Goal: Task Accomplishment & Management: Use online tool/utility

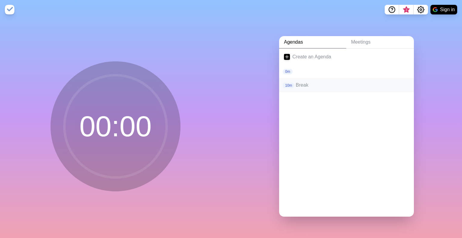
click at [356, 85] on p "Break" at bounding box center [352, 85] width 113 height 7
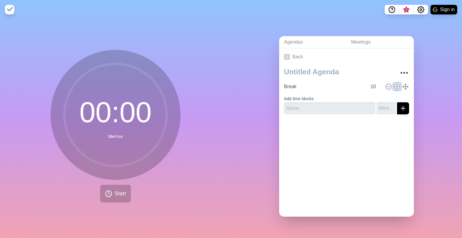
click at [394, 85] on icon at bounding box center [397, 86] width 7 height 7
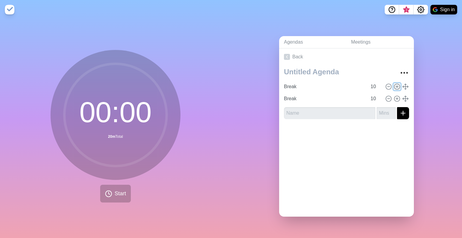
click at [394, 85] on icon at bounding box center [397, 86] width 7 height 7
click at [394, 84] on icon at bounding box center [397, 86] width 7 height 7
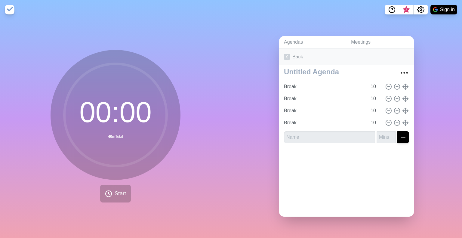
click at [295, 53] on link "Back" at bounding box center [346, 56] width 135 height 17
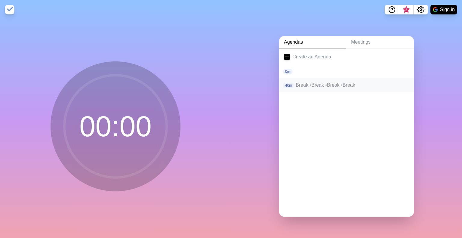
click at [319, 84] on p "Break • Break • Break • Break" at bounding box center [352, 85] width 113 height 7
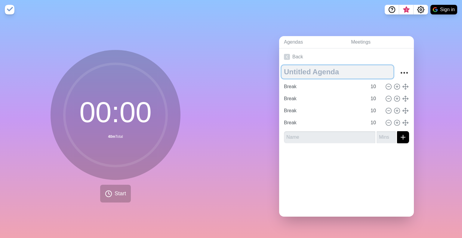
drag, startPoint x: 350, startPoint y: 82, endPoint x: 365, endPoint y: 63, distance: 23.9
click at [365, 65] on textarea at bounding box center [338, 71] width 112 height 13
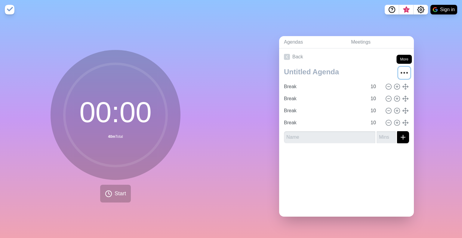
click at [399, 70] on icon "More" at bounding box center [404, 73] width 10 height 10
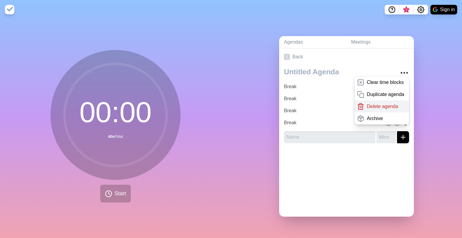
click at [367, 103] on p "Delete agenda" at bounding box center [382, 106] width 31 height 7
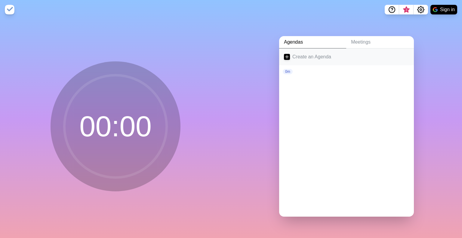
click at [280, 51] on link "Create an Agenda" at bounding box center [346, 56] width 135 height 17
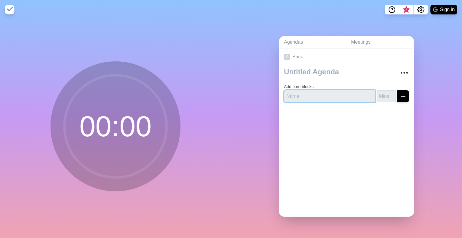
click at [310, 91] on input "text" at bounding box center [329, 96] width 91 height 12
type input "Break"
click at [380, 92] on input "number" at bounding box center [386, 96] width 19 height 12
type input "15"
drag, startPoint x: 258, startPoint y: 100, endPoint x: 262, endPoint y: 100, distance: 4.3
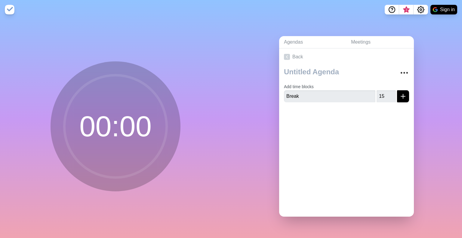
click at [257, 100] on div "Agendas Meetings Back Add time blocks Break 15" at bounding box center [346, 128] width 231 height 219
click at [403, 94] on line "submit" at bounding box center [403, 96] width 0 height 4
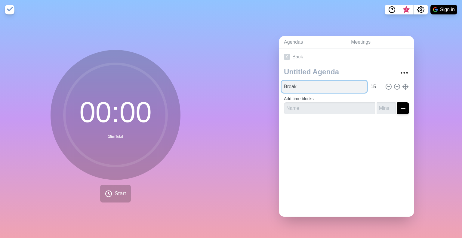
drag, startPoint x: 290, startPoint y: 83, endPoint x: 303, endPoint y: 82, distance: 13.3
click at [290, 83] on input "Break" at bounding box center [324, 87] width 85 height 12
click at [308, 83] on input "Break" at bounding box center [324, 87] width 85 height 12
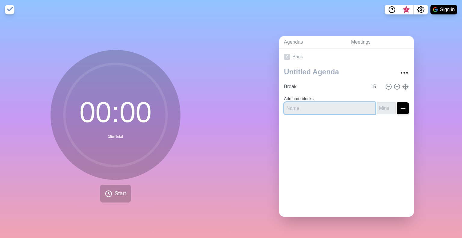
click at [301, 105] on input "text" at bounding box center [329, 108] width 91 height 12
drag, startPoint x: 120, startPoint y: 98, endPoint x: 120, endPoint y: 102, distance: 3.9
click at [120, 98] on circle at bounding box center [115, 115] width 102 height 102
click at [107, 119] on circle at bounding box center [115, 115] width 102 height 102
click at [118, 134] on circle at bounding box center [115, 115] width 102 height 102
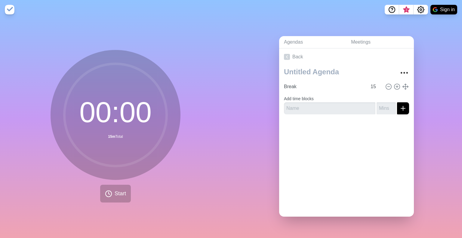
drag, startPoint x: 94, startPoint y: 143, endPoint x: 104, endPoint y: 160, distance: 20.0
click at [94, 142] on circle at bounding box center [115, 115] width 102 height 102
click at [112, 198] on button "Start" at bounding box center [115, 194] width 31 height 18
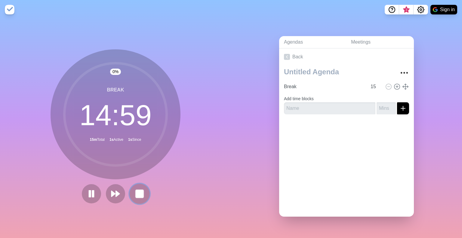
click at [140, 192] on rect at bounding box center [140, 194] width 8 height 8
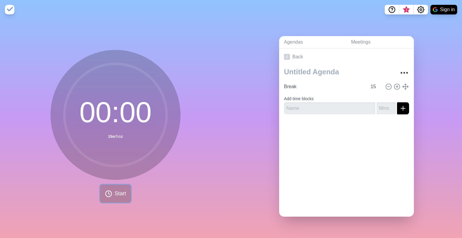
click at [125, 192] on button "Start" at bounding box center [115, 194] width 31 height 18
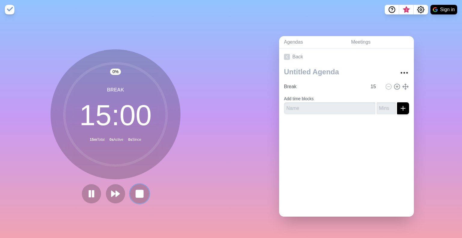
click at [142, 191] on icon at bounding box center [140, 194] width 10 height 10
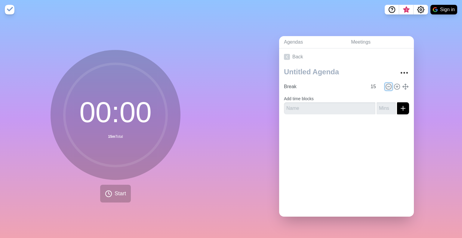
click at [385, 84] on icon at bounding box center [388, 86] width 7 height 7
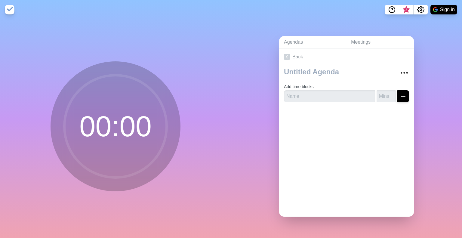
click at [380, 84] on form "Add time blocks" at bounding box center [346, 92] width 125 height 22
drag, startPoint x: 334, startPoint y: 78, endPoint x: 337, endPoint y: 79, distance: 3.9
click at [334, 81] on form "Add time blocks" at bounding box center [346, 92] width 125 height 22
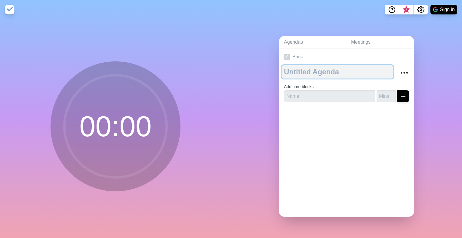
click at [307, 68] on textarea at bounding box center [338, 71] width 112 height 13
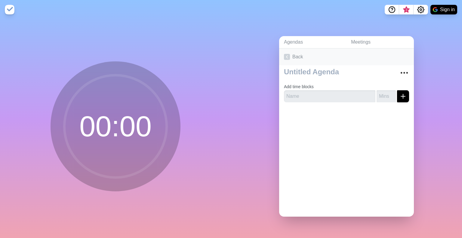
click at [292, 52] on link "Back" at bounding box center [346, 56] width 135 height 17
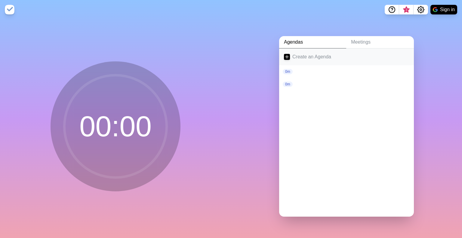
click at [284, 54] on icon at bounding box center [287, 57] width 6 height 6
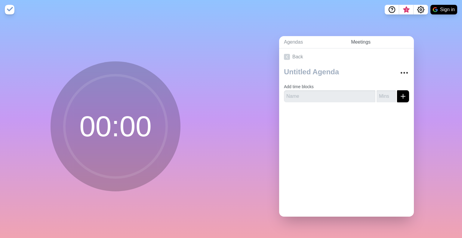
click at [361, 42] on link "Meetings" at bounding box center [380, 42] width 68 height 12
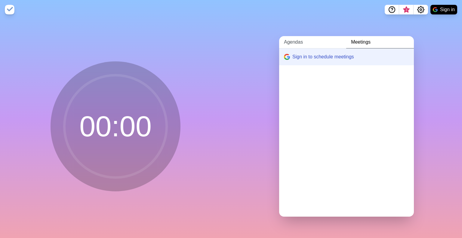
click at [299, 40] on link "Agendas" at bounding box center [312, 42] width 67 height 12
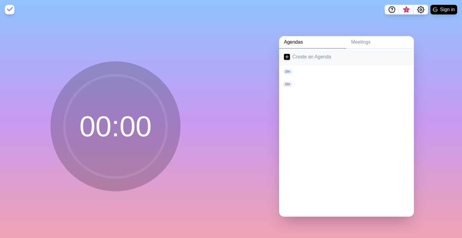
click at [284, 56] on icon at bounding box center [287, 57] width 6 height 6
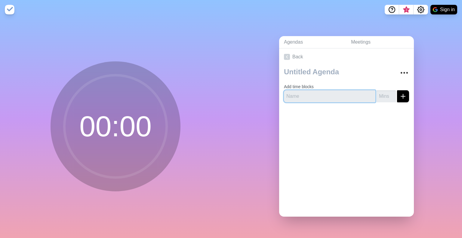
click at [306, 90] on input "text" at bounding box center [329, 96] width 91 height 12
type input "Break"
click at [378, 94] on input "number" at bounding box center [386, 96] width 19 height 12
click at [386, 91] on input "1" at bounding box center [386, 96] width 19 height 12
click at [386, 91] on input "2" at bounding box center [386, 96] width 19 height 12
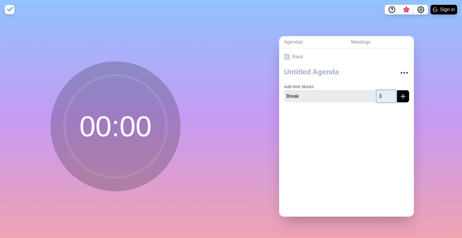
click at [386, 91] on input "3" at bounding box center [386, 96] width 19 height 12
click at [386, 91] on input "4" at bounding box center [386, 96] width 19 height 12
click at [386, 91] on input "5" at bounding box center [386, 96] width 19 height 12
click at [385, 91] on input "6" at bounding box center [386, 96] width 19 height 12
click at [385, 91] on input "7" at bounding box center [386, 96] width 19 height 12
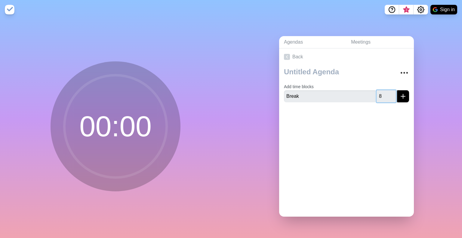
click at [385, 91] on input "8" at bounding box center [386, 96] width 19 height 12
click at [384, 91] on input "9" at bounding box center [386, 96] width 19 height 12
type input "10"
click at [384, 91] on input "10" at bounding box center [386, 96] width 19 height 12
click at [403, 95] on line "submit" at bounding box center [403, 96] width 0 height 4
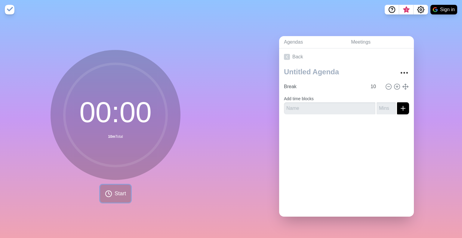
click at [120, 190] on span "Start" at bounding box center [120, 194] width 11 height 8
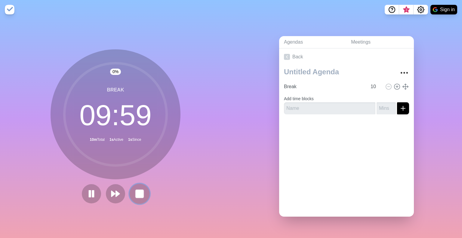
drag, startPoint x: 138, startPoint y: 193, endPoint x: 165, endPoint y: 187, distance: 27.4
click at [139, 193] on rect at bounding box center [139, 193] width 7 height 7
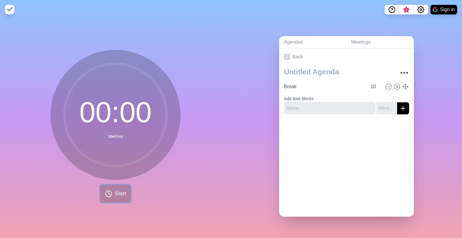
click at [115, 192] on span "Start" at bounding box center [120, 194] width 11 height 8
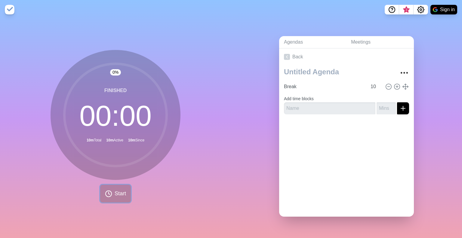
click at [116, 192] on span "Start" at bounding box center [120, 194] width 11 height 8
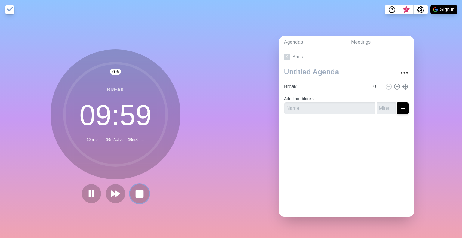
drag, startPoint x: 140, startPoint y: 192, endPoint x: 153, endPoint y: 188, distance: 14.5
click at [140, 192] on rect at bounding box center [139, 193] width 7 height 7
